Goal: Book appointment/travel/reservation

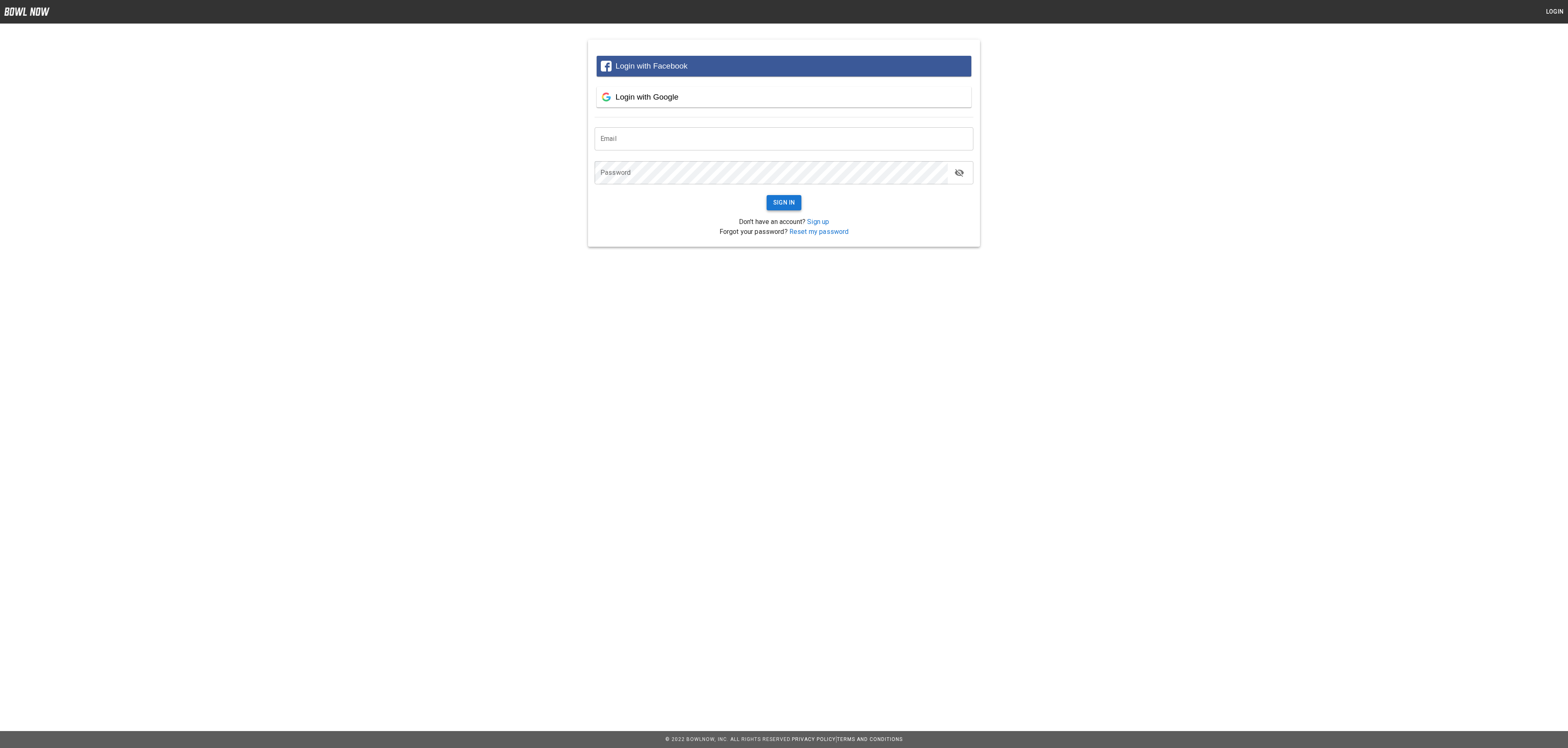
type input "**********"
click at [779, 200] on button "Sign In" at bounding box center [784, 202] width 35 height 15
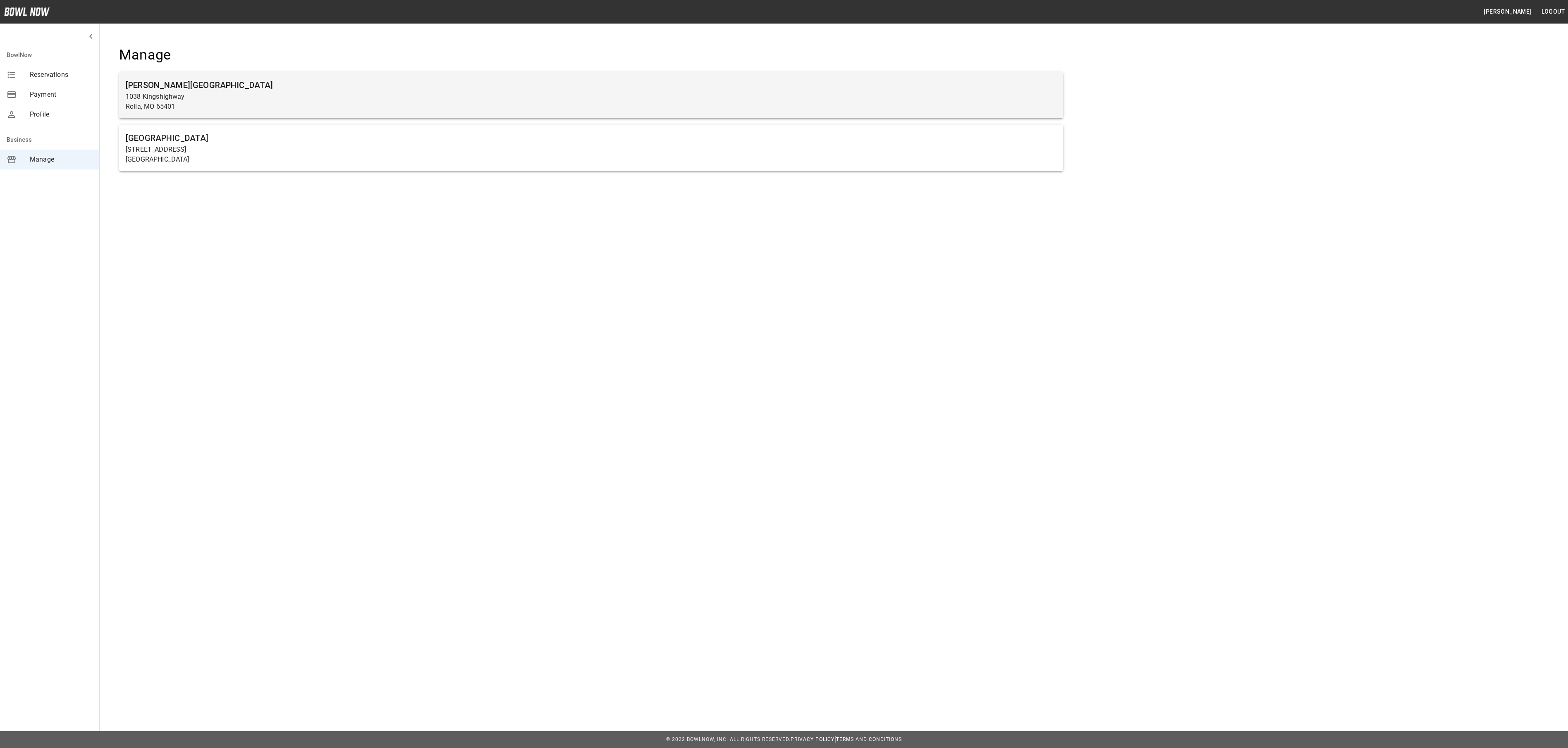
click at [725, 83] on h6 "[PERSON_NAME][GEOGRAPHIC_DATA]" at bounding box center [591, 85] width 931 height 13
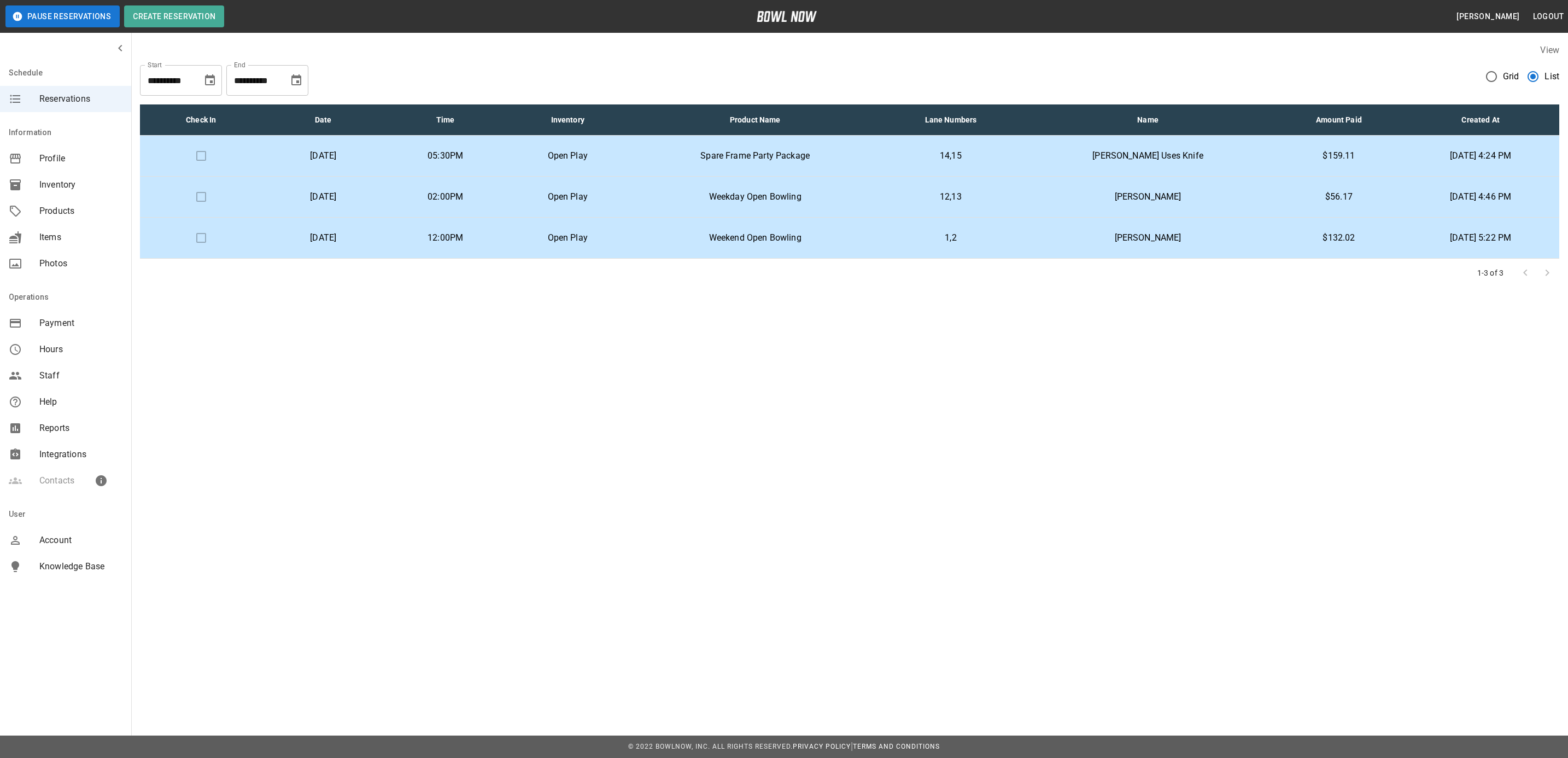
click at [805, 163] on td "Spare Frame Party Package" at bounding box center [754, 155] width 252 height 41
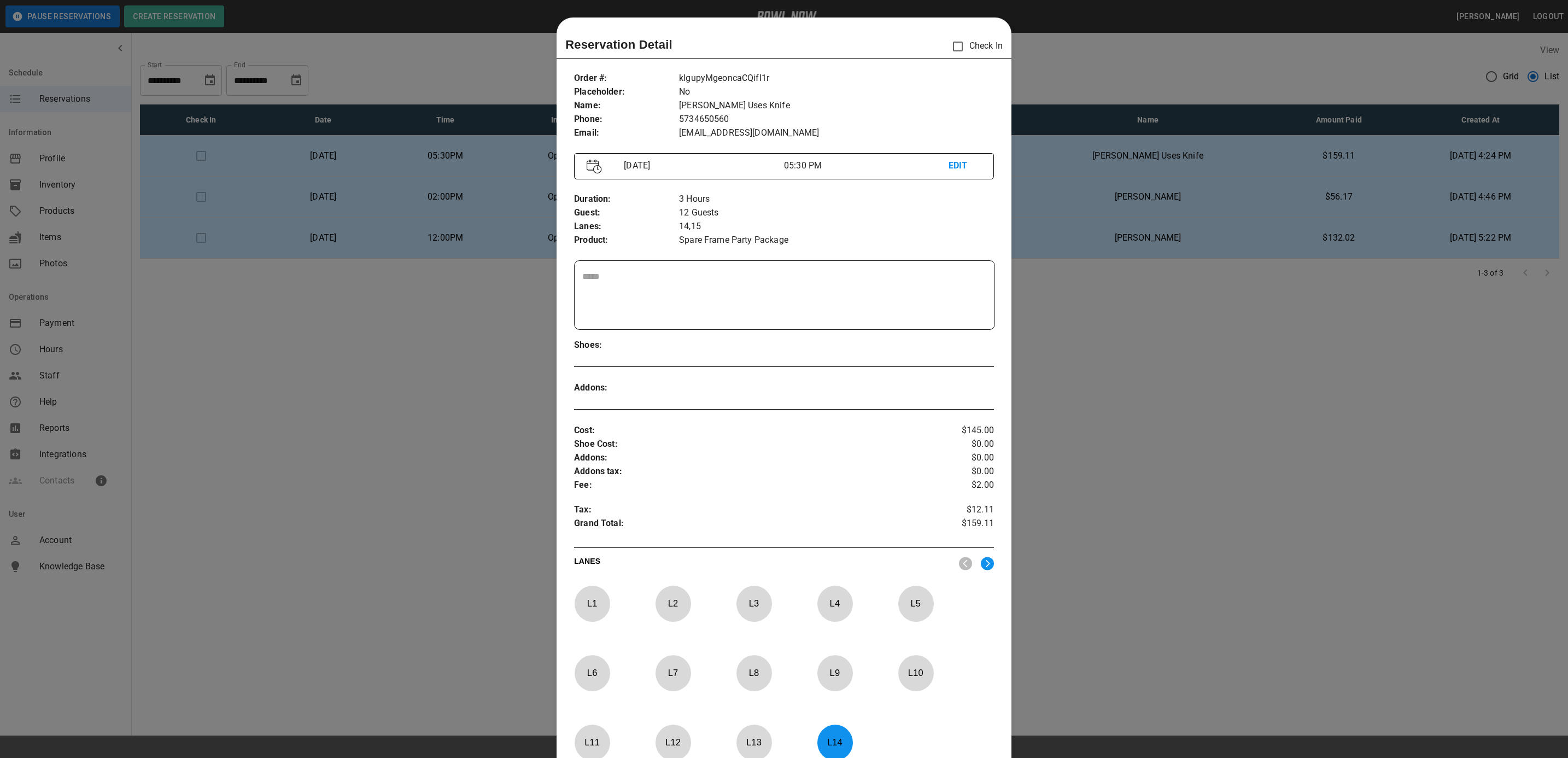
scroll to position [17, 0]
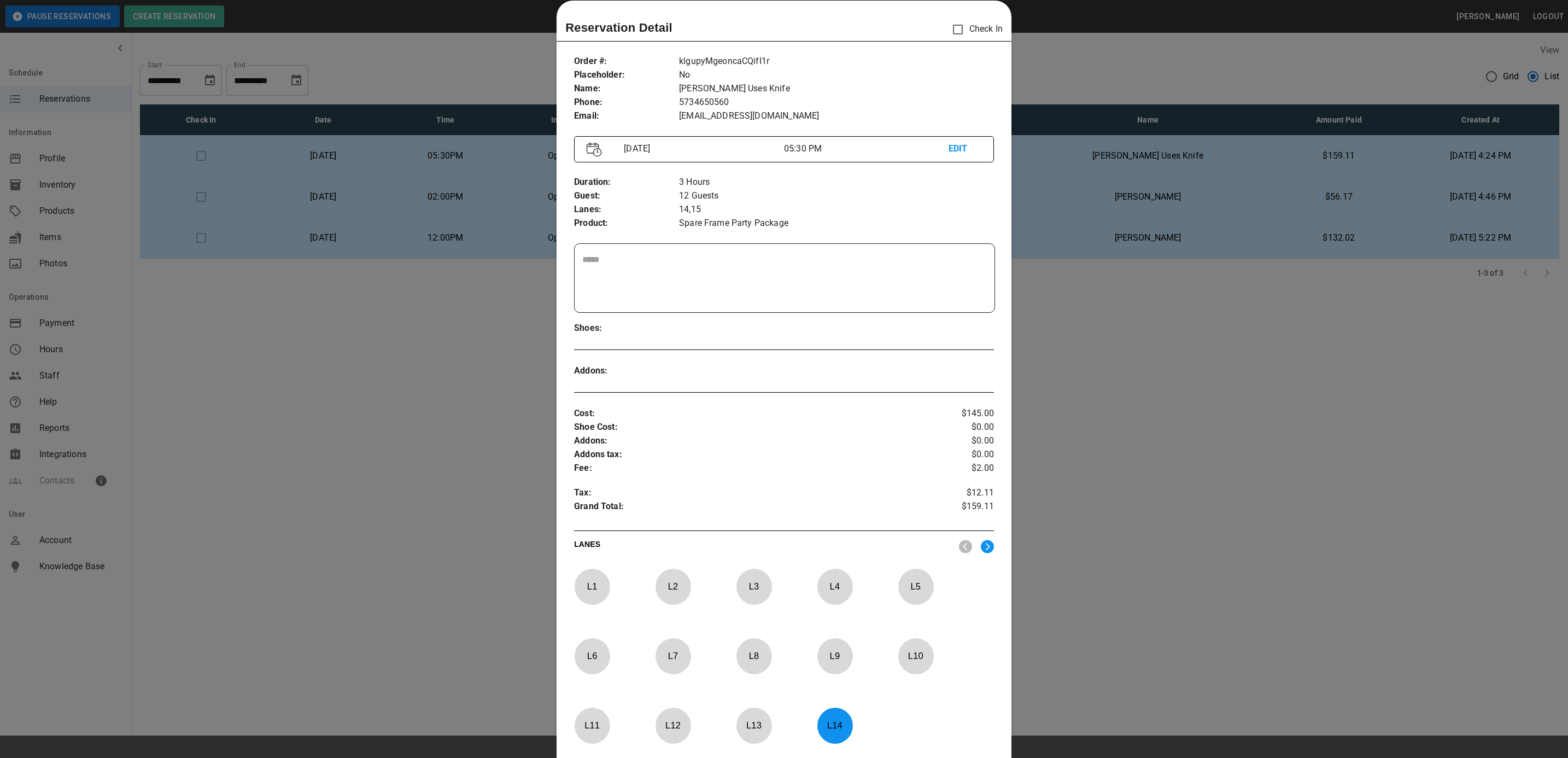
click at [1071, 422] on div at bounding box center [784, 379] width 1568 height 758
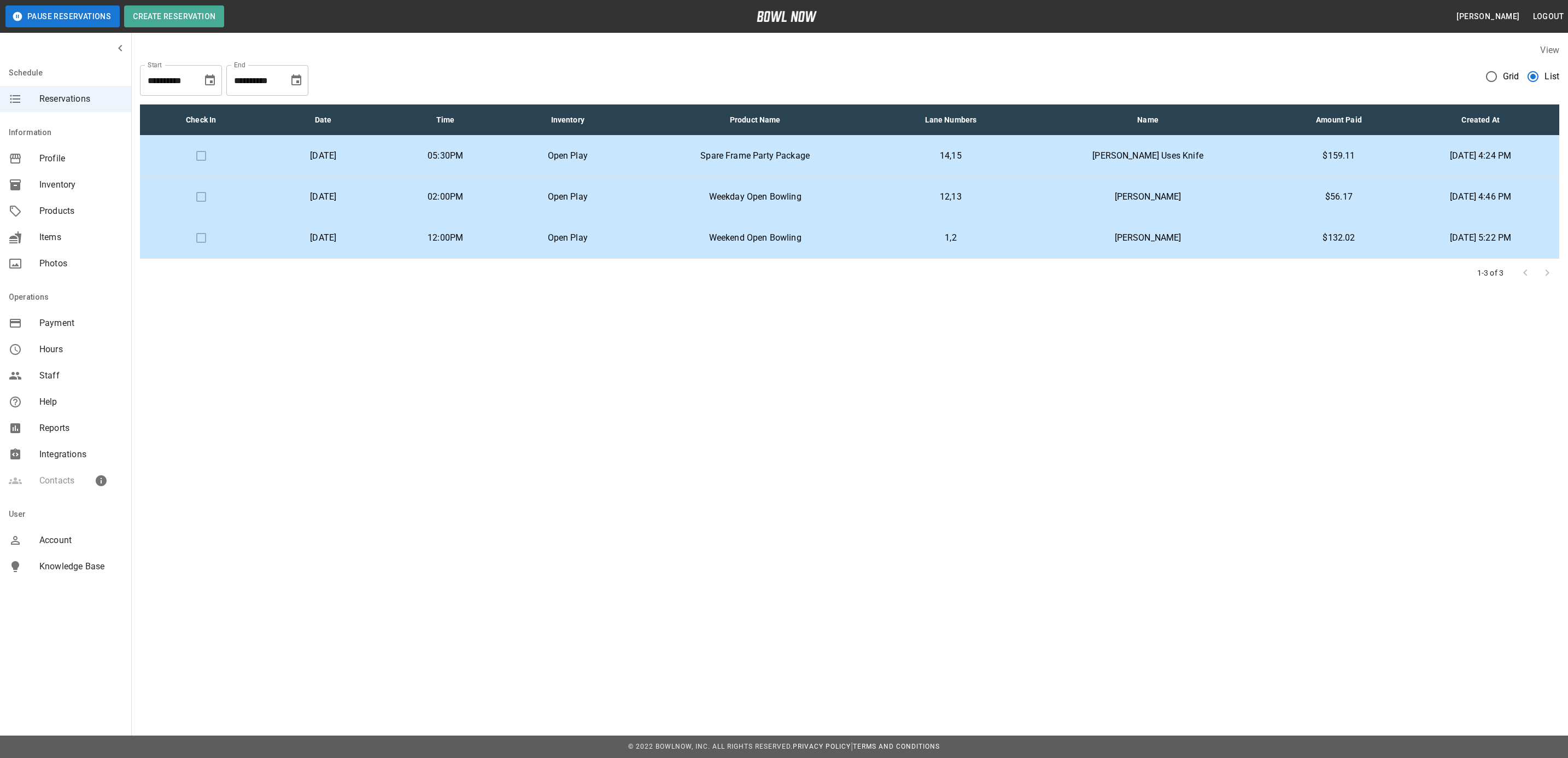
click at [620, 192] on p "Open Play" at bounding box center [567, 197] width 105 height 13
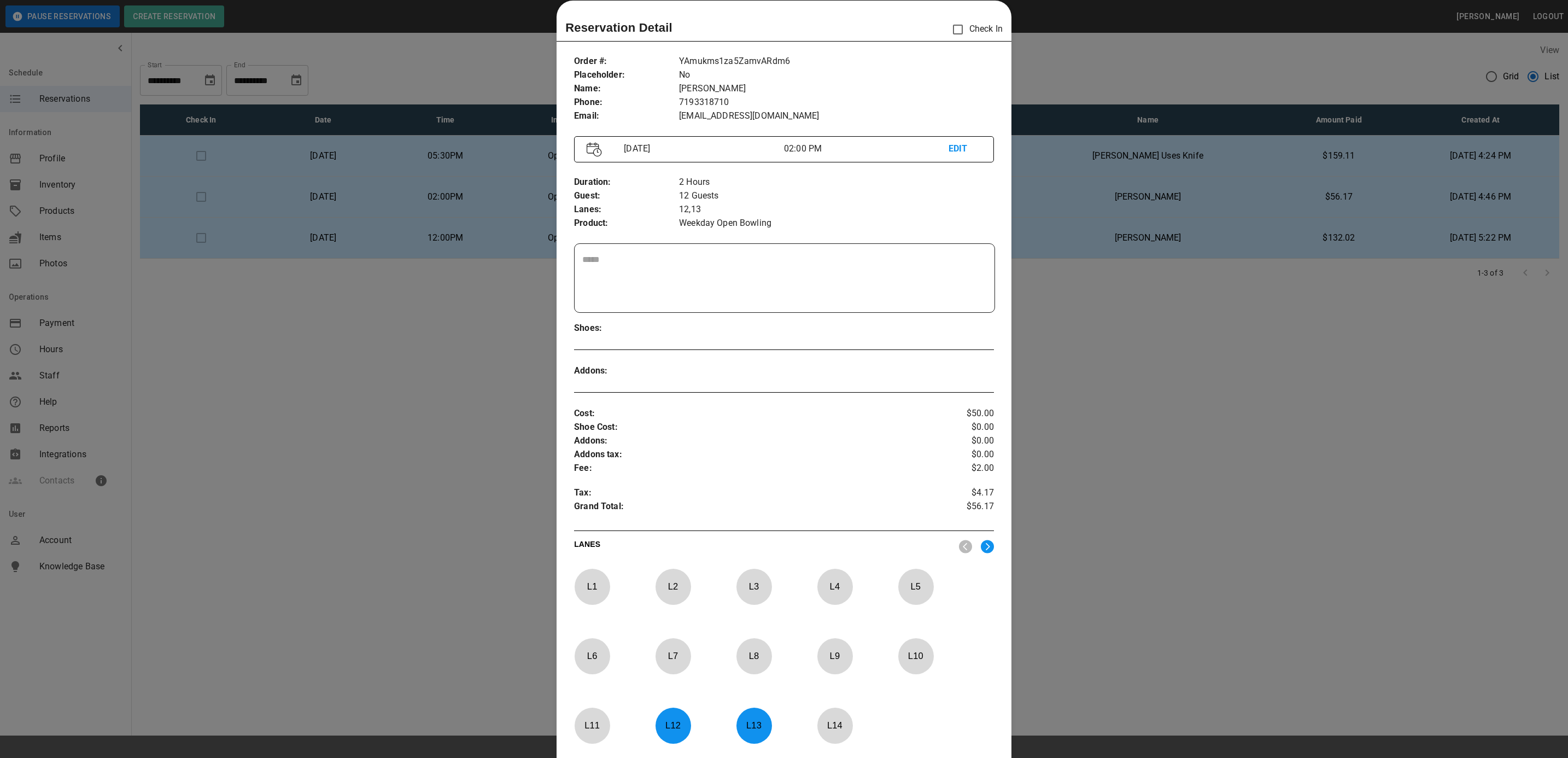
click at [1112, 345] on div at bounding box center [784, 379] width 1568 height 758
